Goal: Task Accomplishment & Management: Use online tool/utility

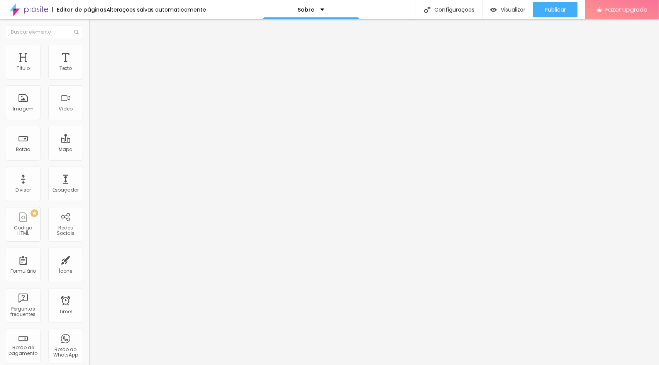
click at [89, 52] on li "Estilo" at bounding box center [133, 49] width 89 height 8
click at [89, 66] on div "Trocar imagem" at bounding box center [133, 62] width 89 height 5
click at [89, 66] on span "Trocar imagem" at bounding box center [110, 63] width 42 height 7
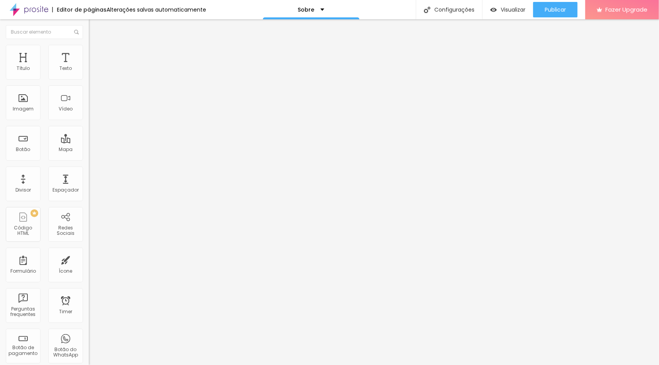
click at [59, 147] on div "Mapa" at bounding box center [66, 149] width 14 height 5
click at [549, 12] on span "Publicar" at bounding box center [554, 10] width 21 height 6
click at [98, 7] on div "Editor de páginas" at bounding box center [79, 9] width 54 height 5
click at [35, 9] on img at bounding box center [29, 9] width 39 height 19
